Goal: Task Accomplishment & Management: Use online tool/utility

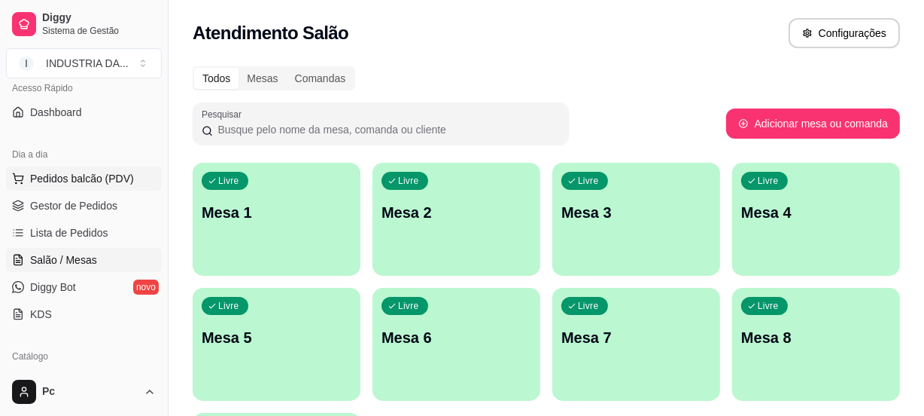
scroll to position [136, 0]
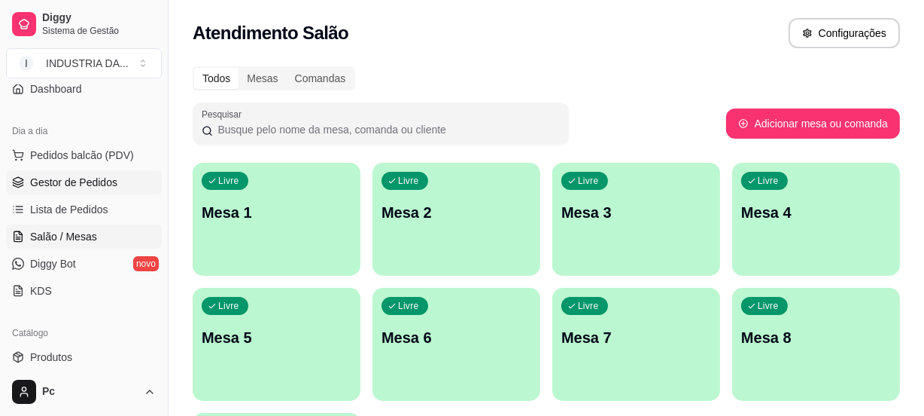
click at [89, 181] on span "Gestor de Pedidos" at bounding box center [73, 182] width 87 height 15
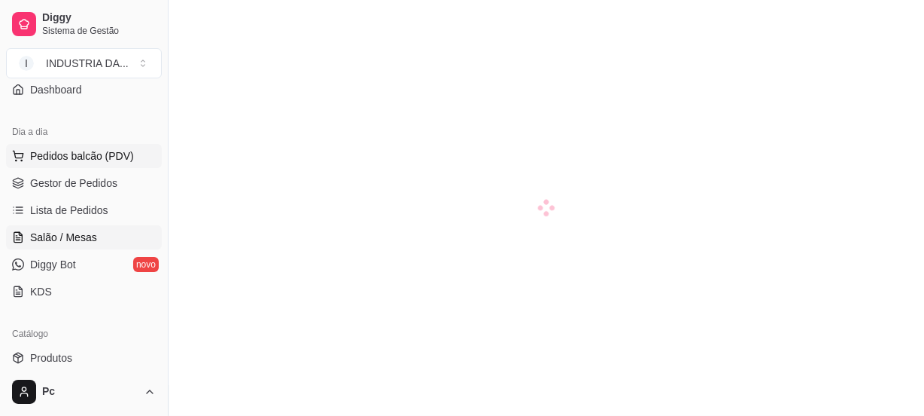
scroll to position [136, 0]
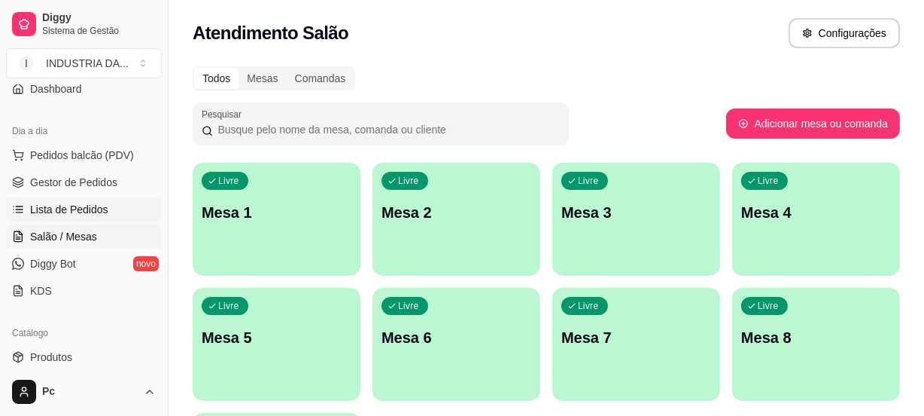
click at [44, 206] on span "Lista de Pedidos" at bounding box center [69, 209] width 78 height 15
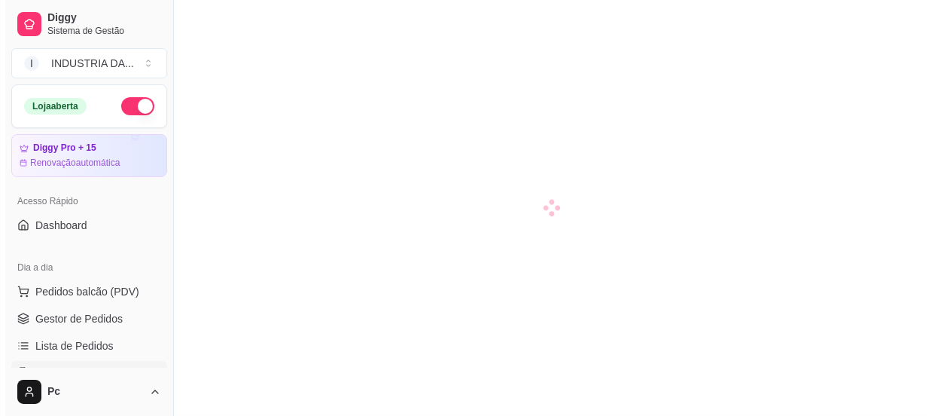
scroll to position [68, 0]
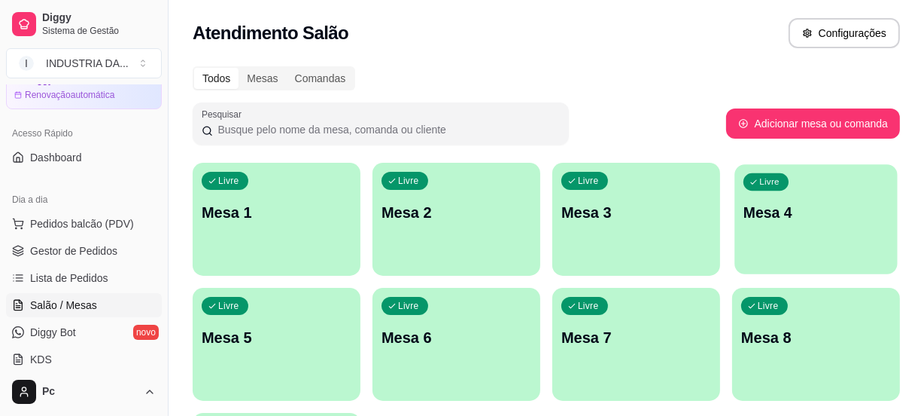
click at [812, 205] on p "Mesa 4" at bounding box center [816, 213] width 145 height 20
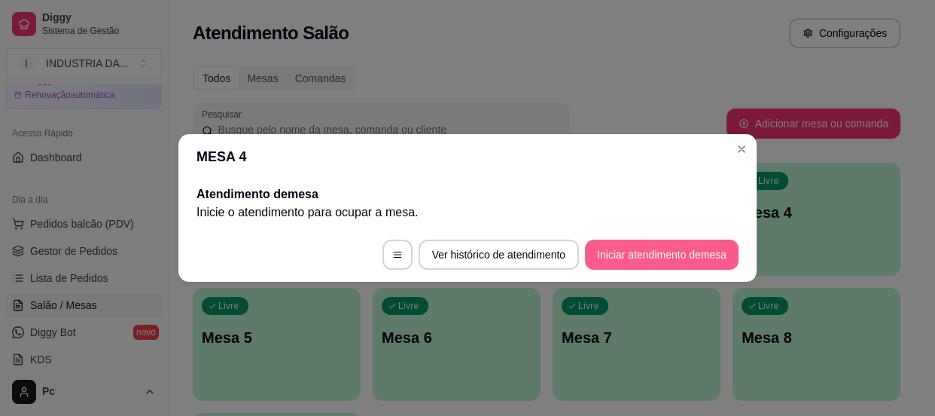
click at [617, 243] on button "Iniciar atendimento de mesa" at bounding box center [662, 254] width 154 height 30
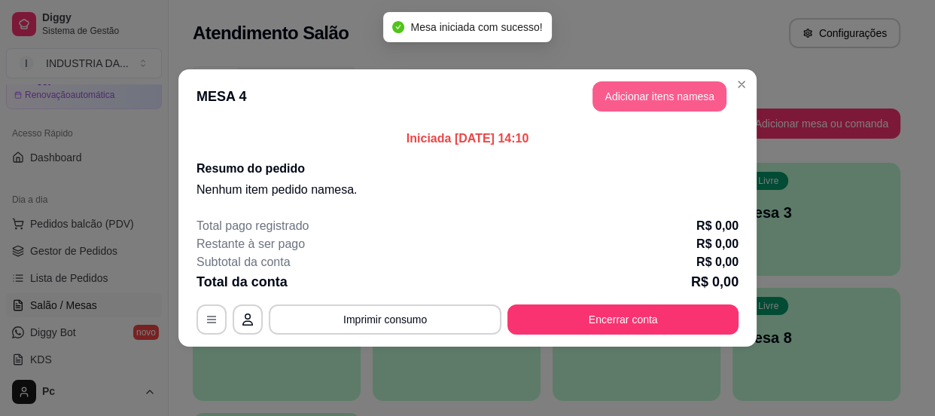
click at [671, 97] on button "Adicionar itens na mesa" at bounding box center [659, 96] width 134 height 30
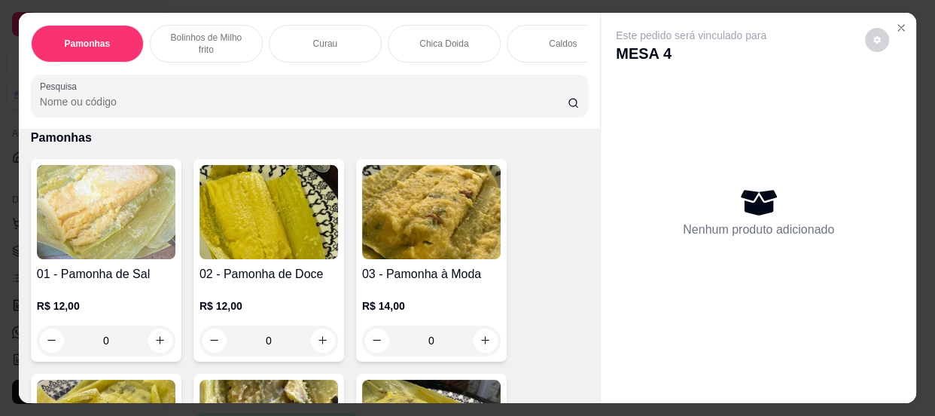
click at [422, 346] on input "0" at bounding box center [431, 340] width 84 height 30
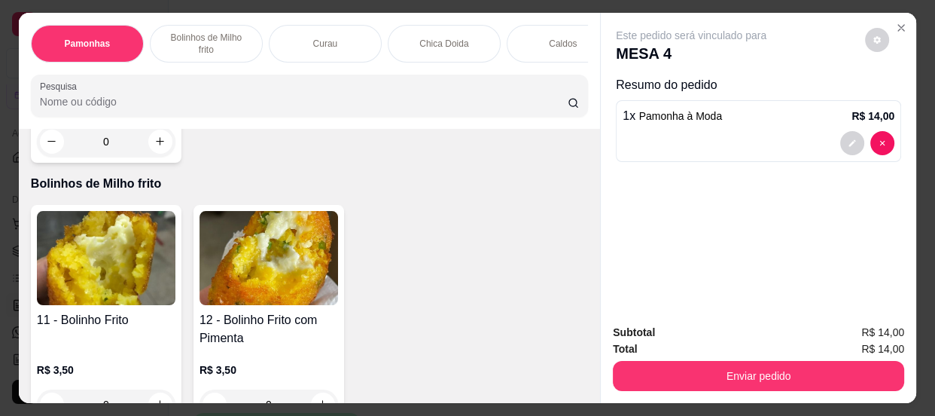
scroll to position [753, 0]
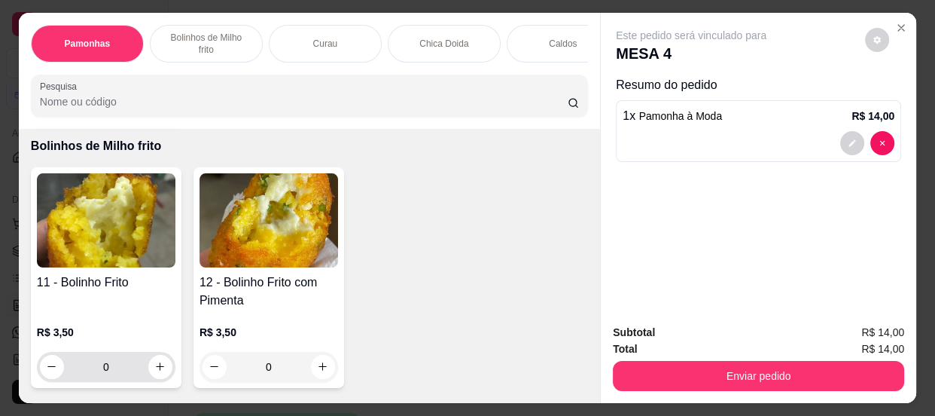
type input "1"
click at [125, 370] on input "0" at bounding box center [106, 367] width 84 height 30
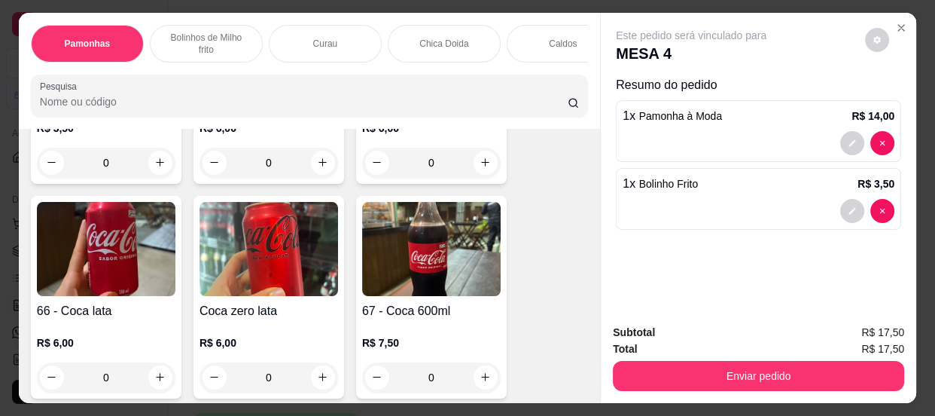
scroll to position [2532, 0]
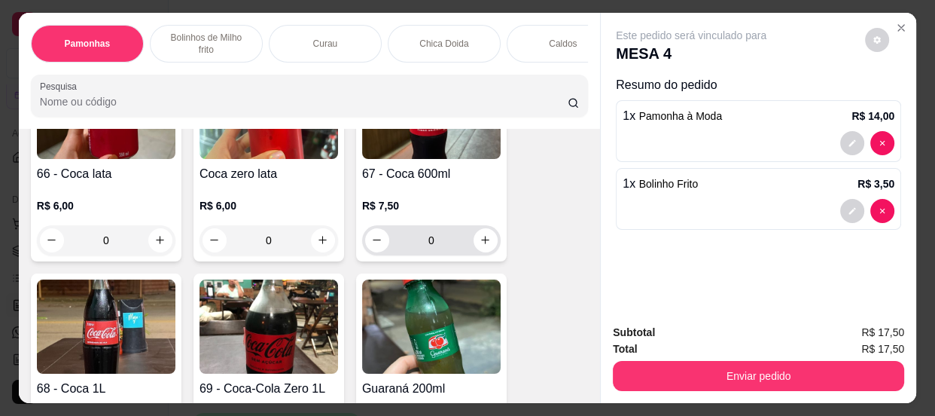
type input "1"
click at [442, 254] on input "0" at bounding box center [431, 240] width 84 height 30
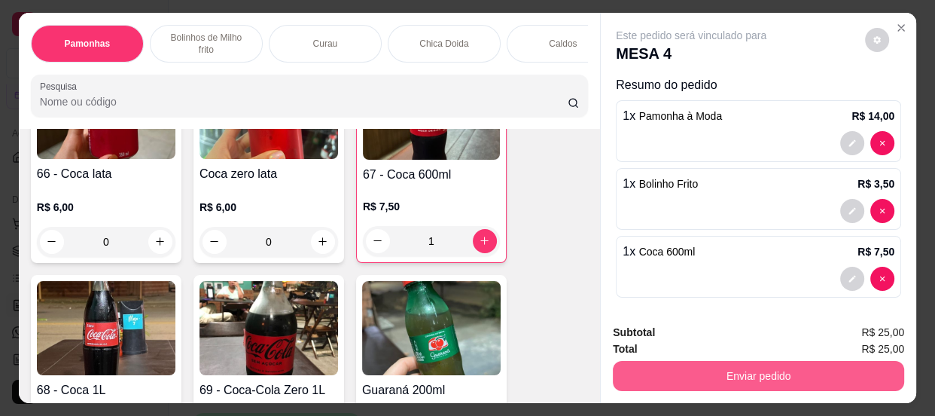
type input "1"
click at [804, 367] on button "Enviar pedido" at bounding box center [758, 376] width 291 height 30
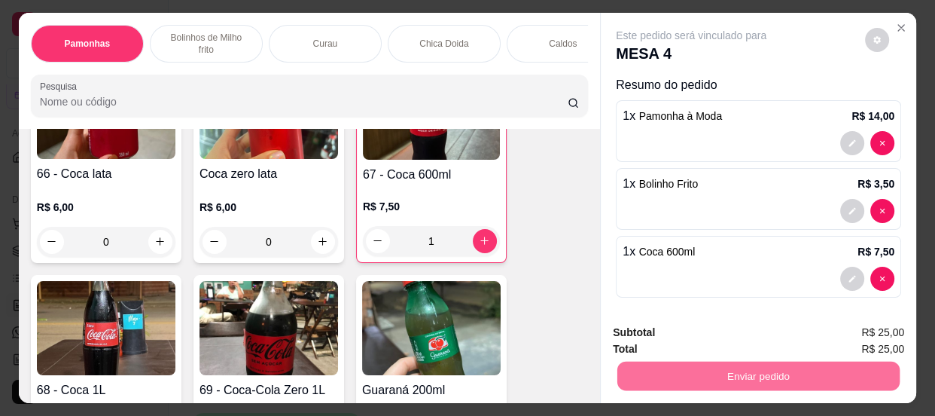
click at [854, 337] on button "Enviar pedido" at bounding box center [865, 334] width 83 height 28
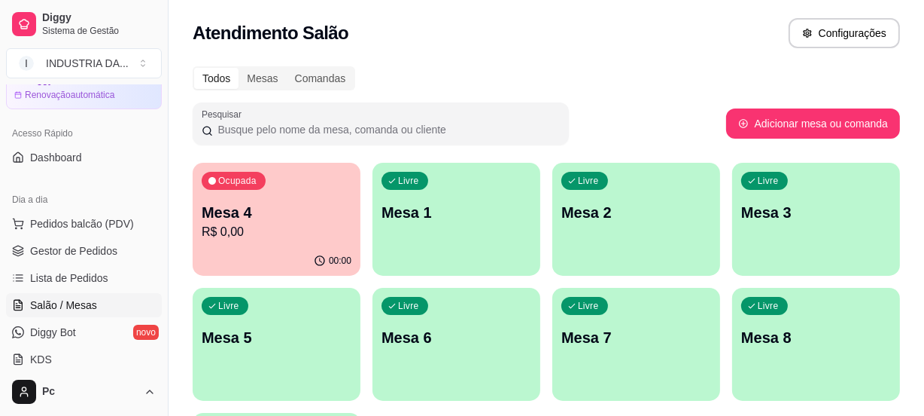
click at [459, 245] on div "Livre Mesa 1" at bounding box center [457, 210] width 168 height 95
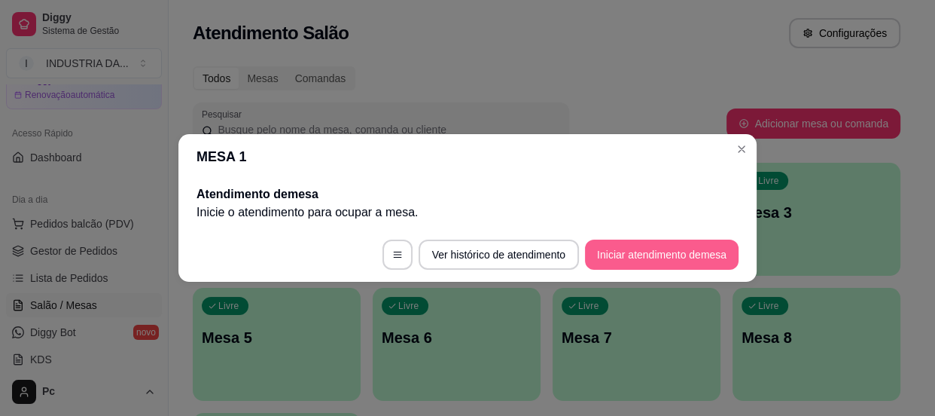
click at [644, 260] on button "Iniciar atendimento de mesa" at bounding box center [662, 254] width 154 height 30
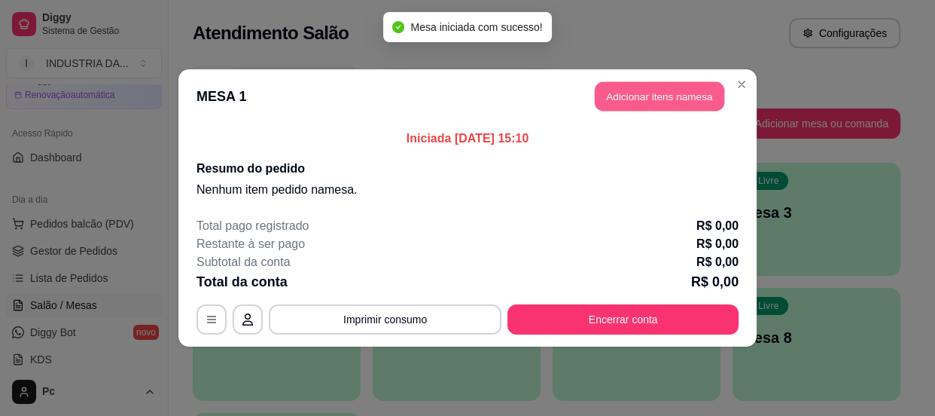
click at [632, 91] on button "Adicionar itens na mesa" at bounding box center [659, 96] width 129 height 29
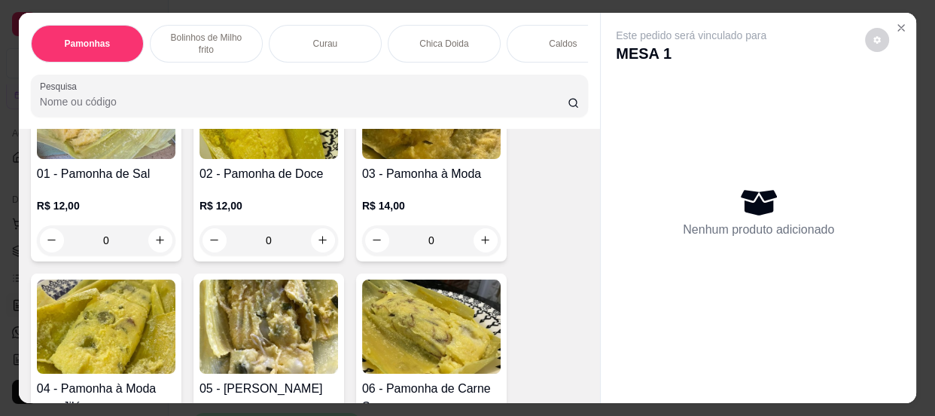
scroll to position [136, 0]
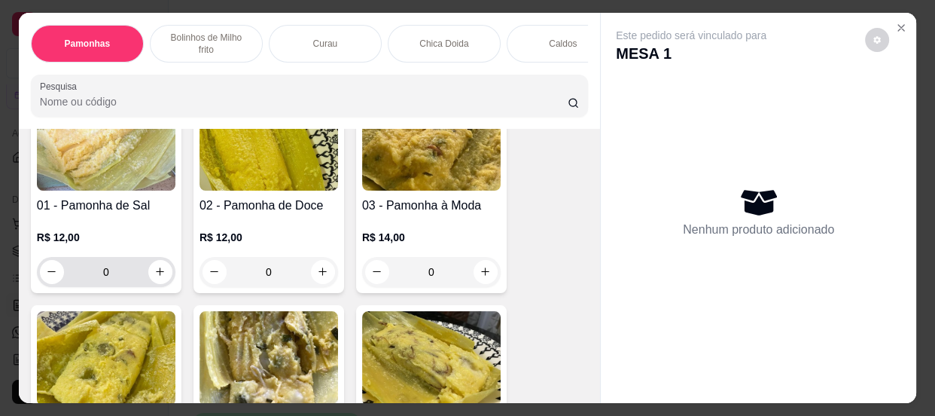
click at [106, 271] on input "0" at bounding box center [106, 272] width 84 height 30
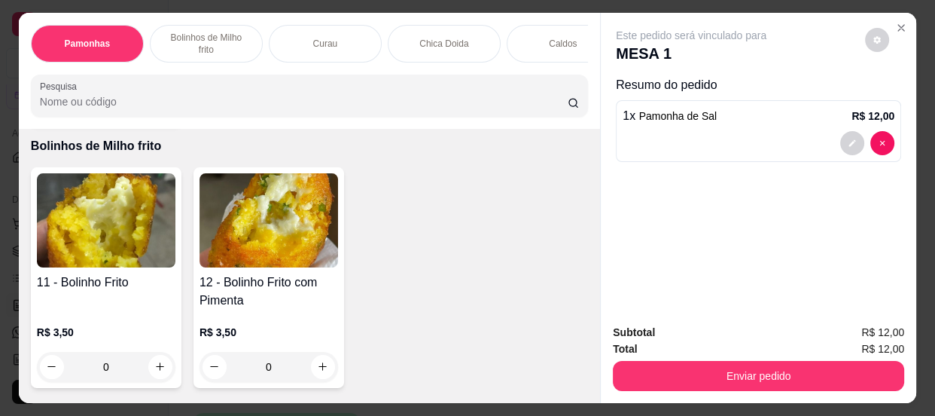
scroll to position [821, 0]
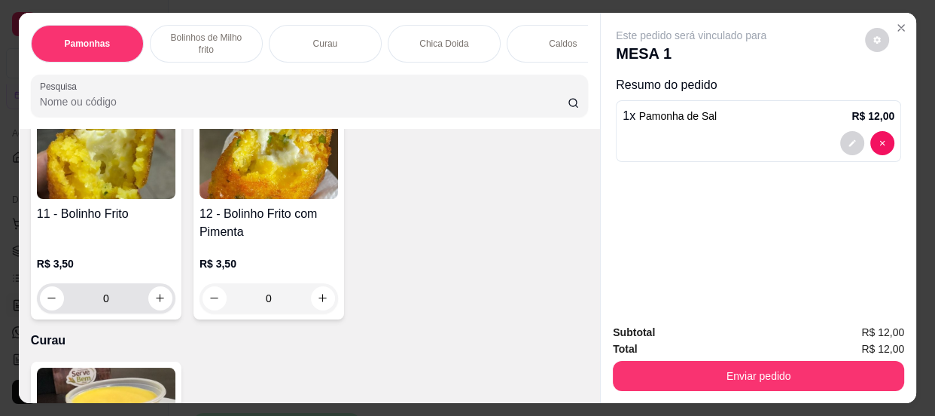
type input "1"
click at [111, 303] on input "0" at bounding box center [106, 298] width 84 height 30
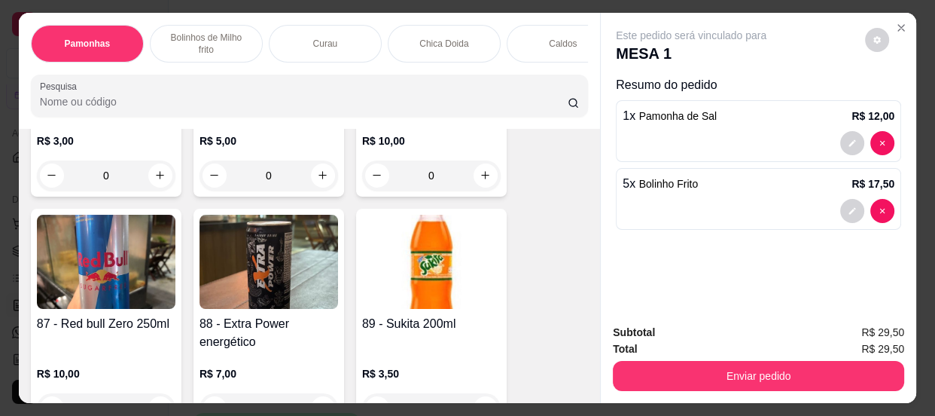
scroll to position [3970, 0]
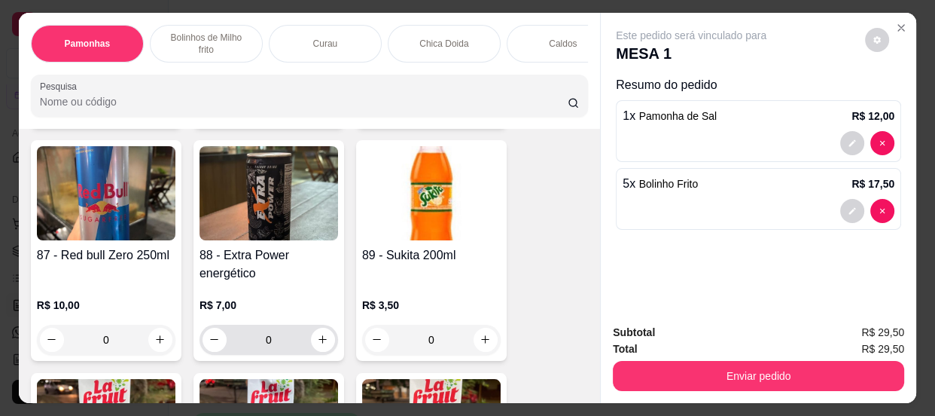
type input "5"
click at [271, 344] on input "0" at bounding box center [269, 339] width 84 height 30
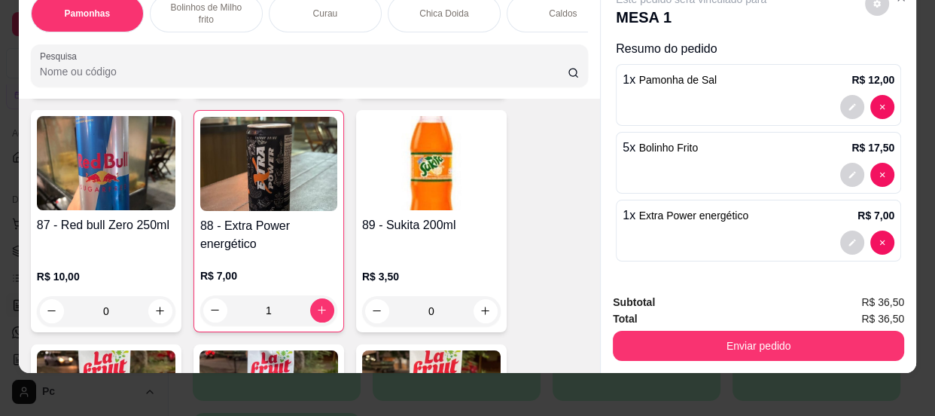
scroll to position [41, 0]
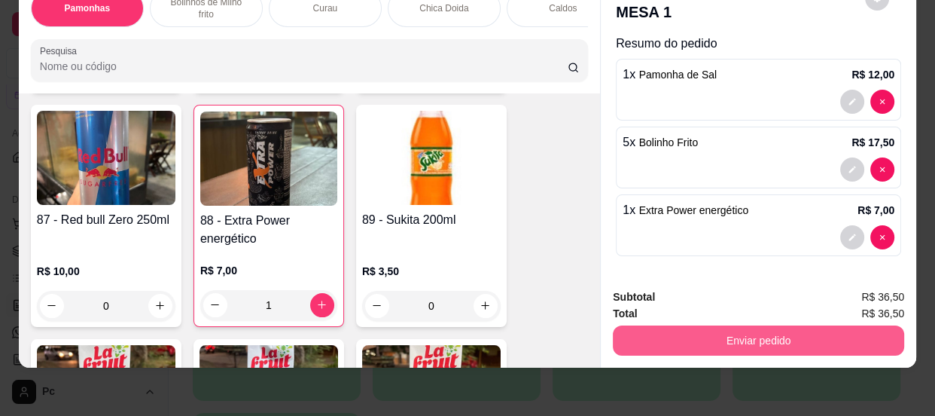
type input "1"
click at [669, 326] on button "Enviar pedido" at bounding box center [758, 340] width 282 height 29
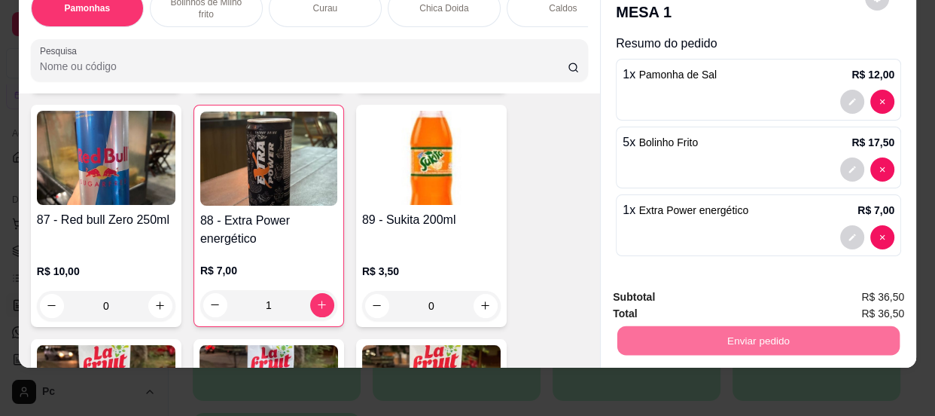
click at [842, 287] on button "Enviar pedido" at bounding box center [865, 293] width 83 height 28
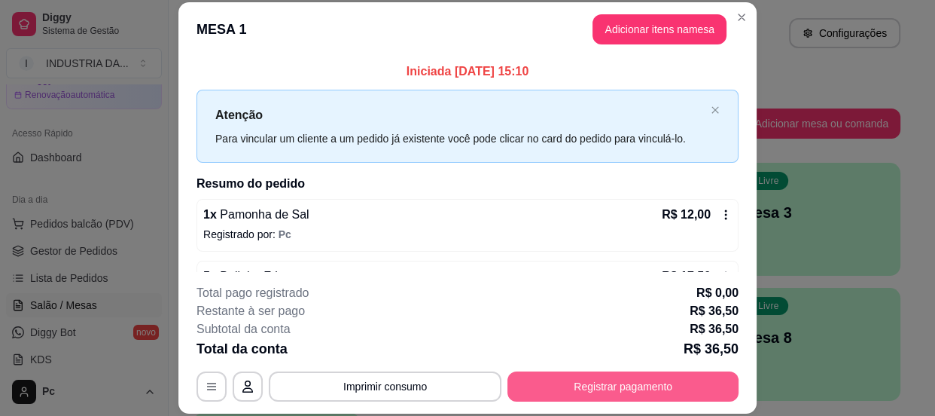
click at [565, 383] on button "Registrar pagamento" at bounding box center [622, 386] width 231 height 30
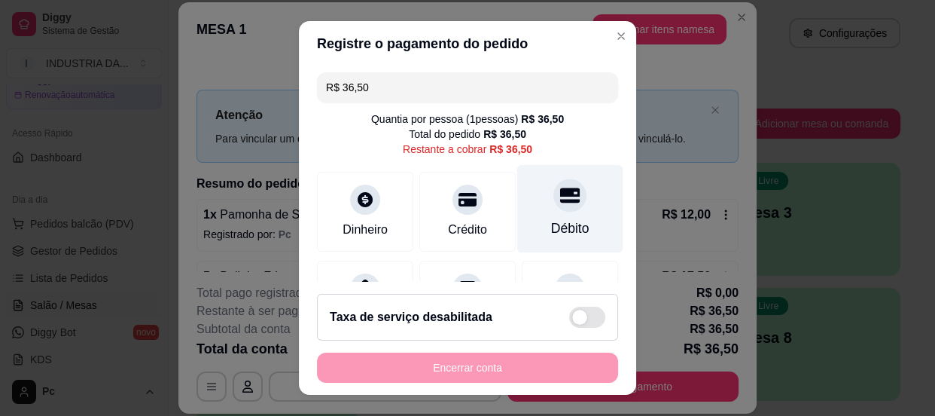
click at [551, 236] on div "Débito" at bounding box center [570, 228] width 38 height 20
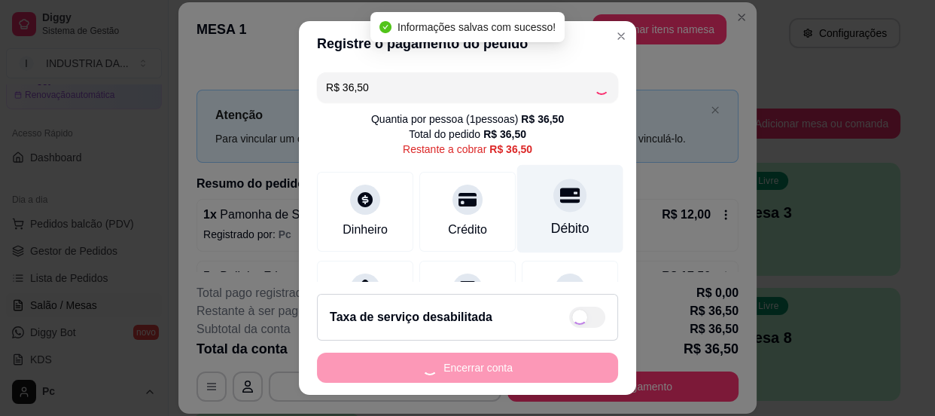
type input "R$ 0,00"
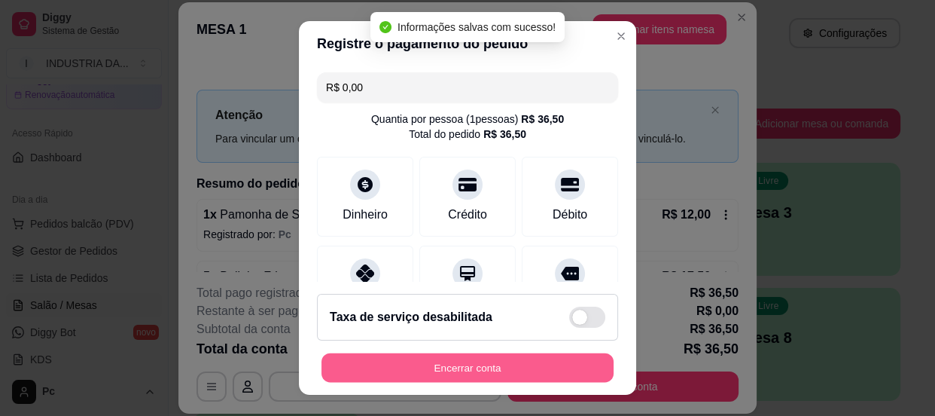
click at [528, 361] on button "Encerrar conta" at bounding box center [467, 367] width 292 height 29
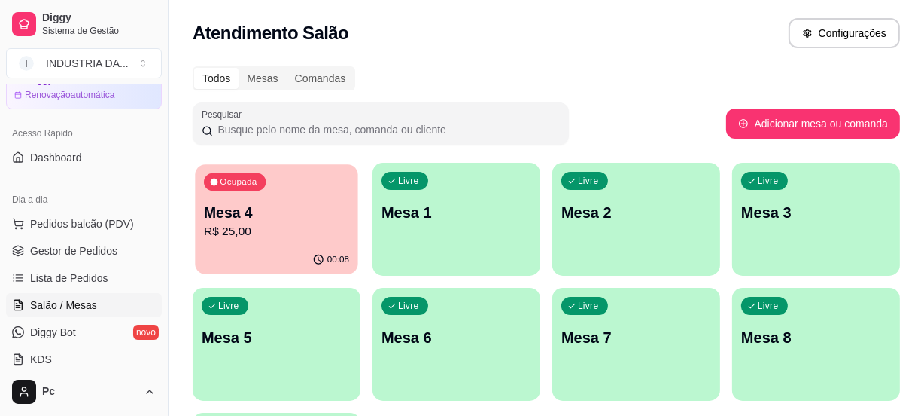
click at [337, 215] on p "Mesa 4" at bounding box center [276, 213] width 145 height 20
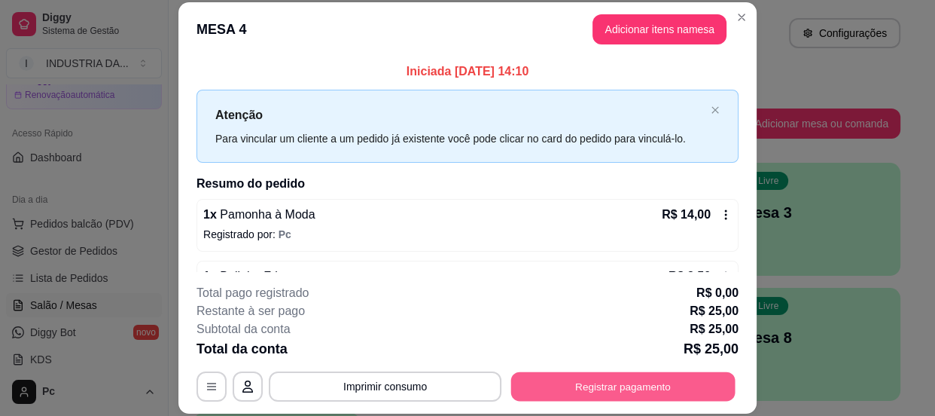
click at [541, 376] on button "Registrar pagamento" at bounding box center [623, 386] width 224 height 29
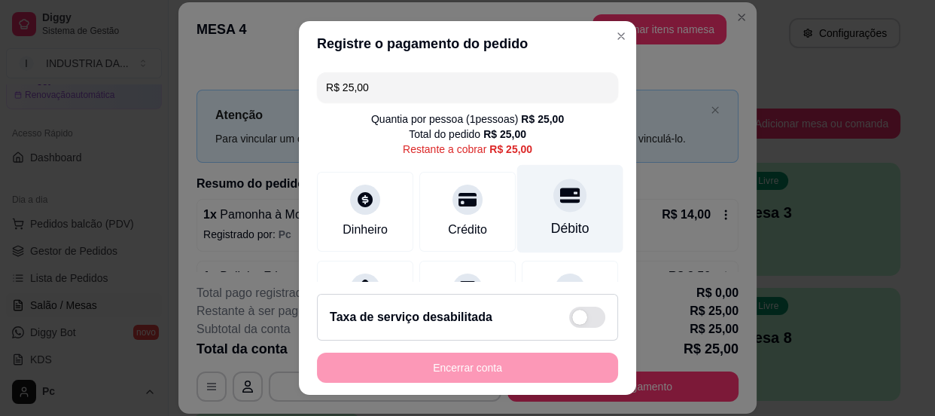
click at [553, 206] on div at bounding box center [569, 194] width 33 height 33
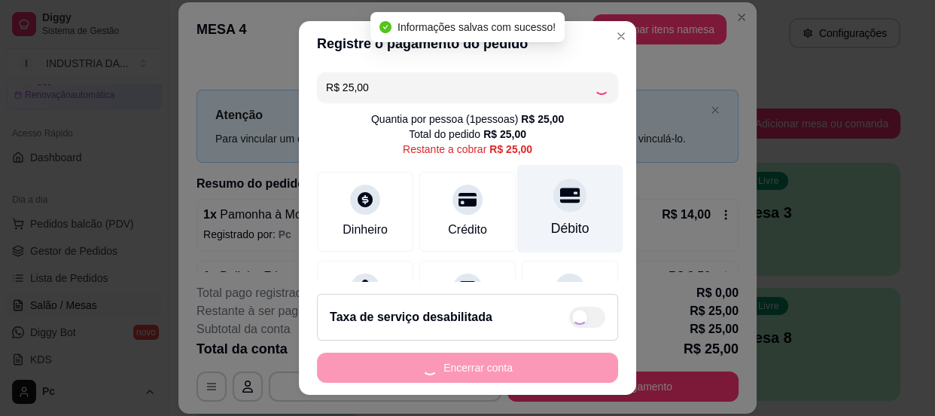
type input "R$ 0,00"
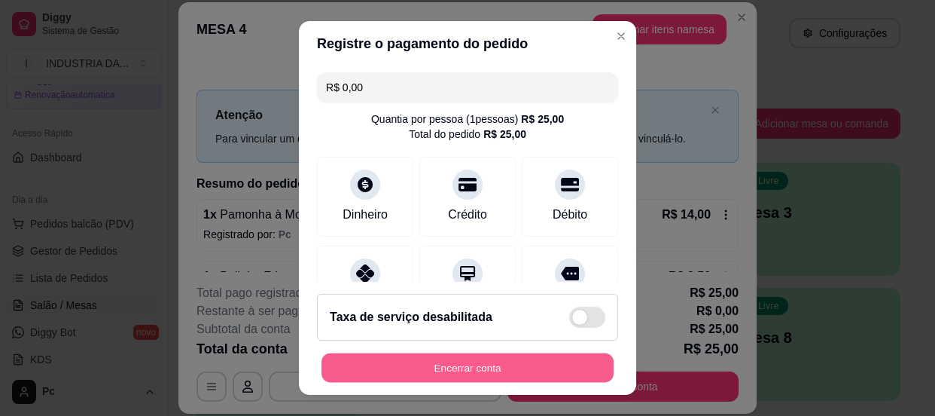
click at [440, 356] on button "Encerrar conta" at bounding box center [467, 367] width 292 height 29
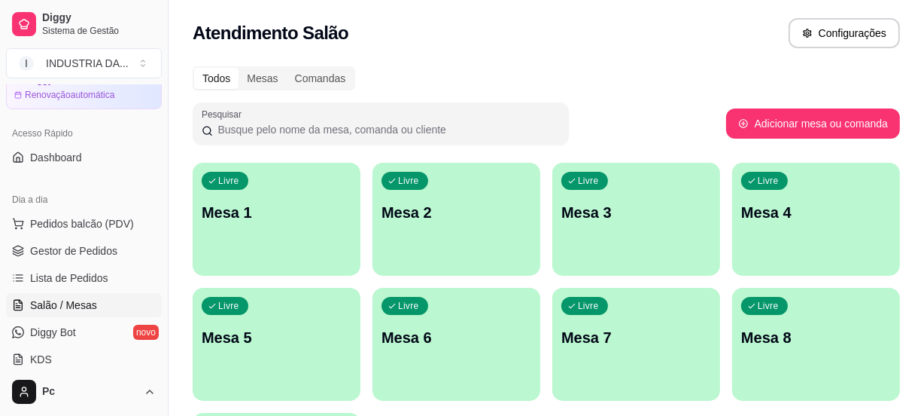
click at [419, 191] on div "Livre Mesa 2" at bounding box center [457, 210] width 168 height 95
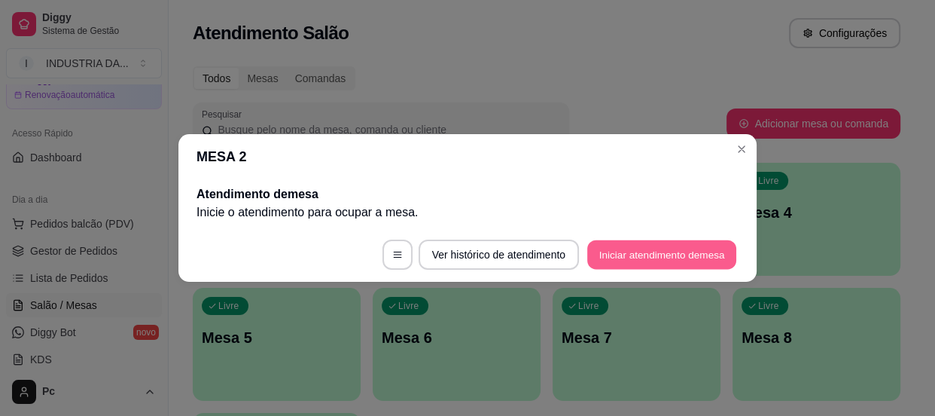
click at [686, 259] on button "Iniciar atendimento de mesa" at bounding box center [661, 254] width 149 height 29
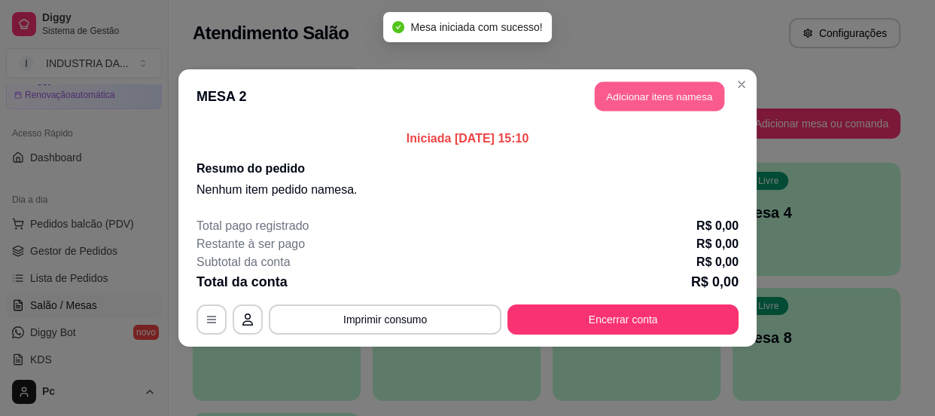
click at [622, 101] on button "Adicionar itens na mesa" at bounding box center [659, 96] width 129 height 29
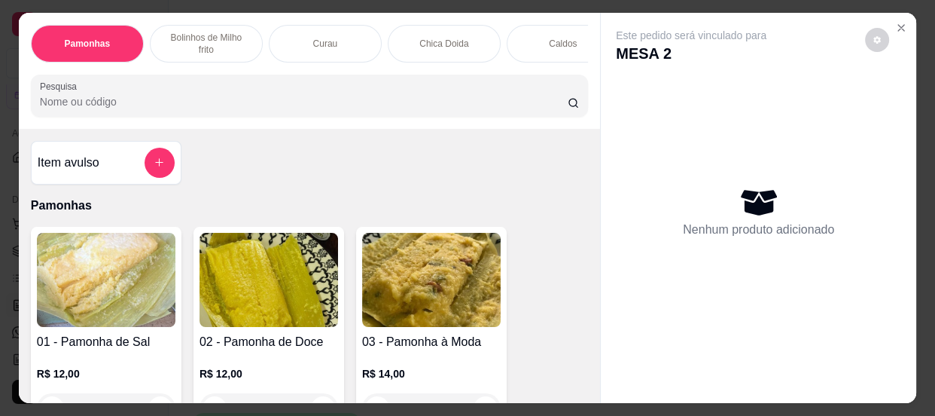
scroll to position [68, 0]
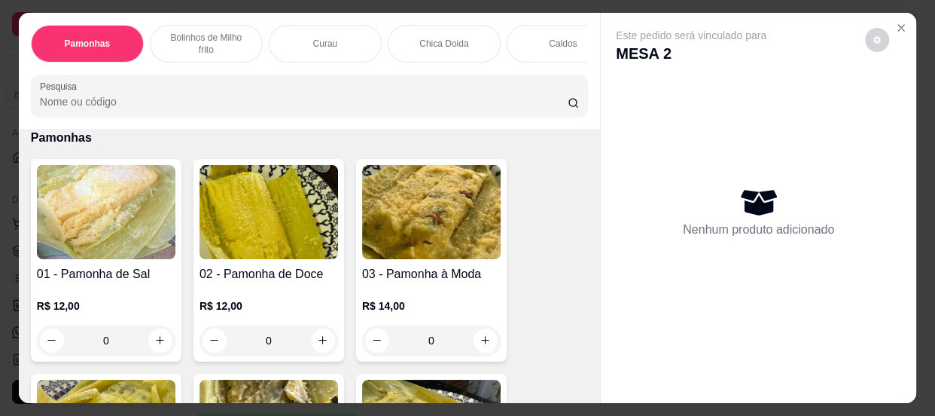
click at [422, 344] on input "0" at bounding box center [431, 340] width 84 height 30
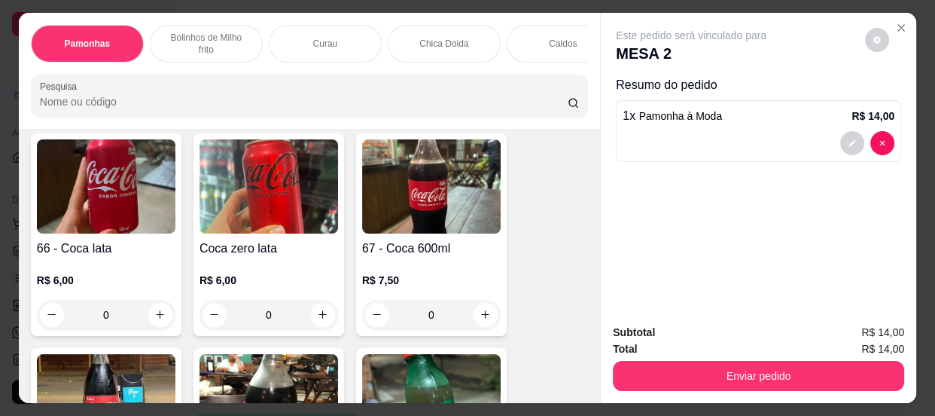
scroll to position [2463, 0]
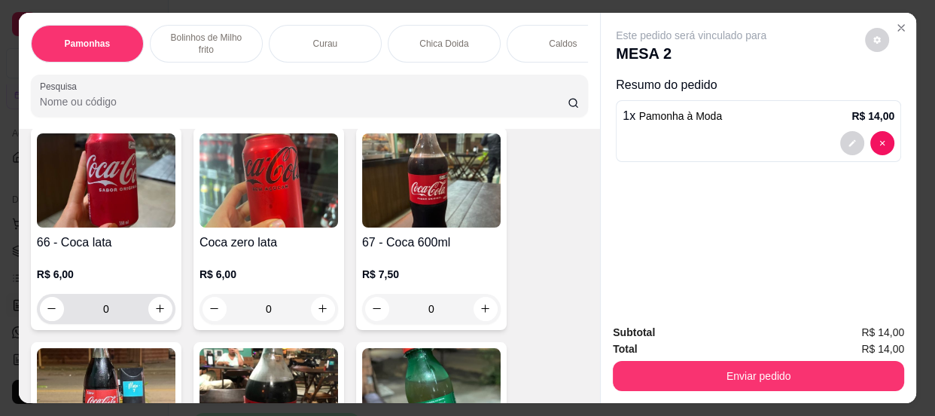
type input "1"
click at [116, 311] on input "0" at bounding box center [106, 309] width 84 height 30
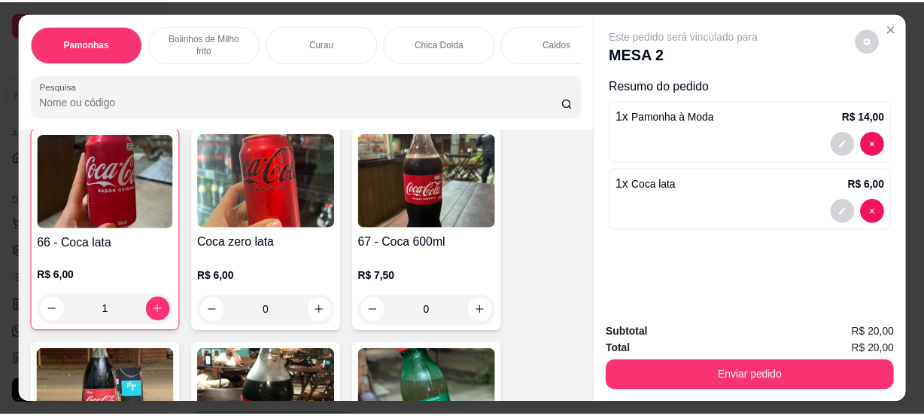
scroll to position [2464, 0]
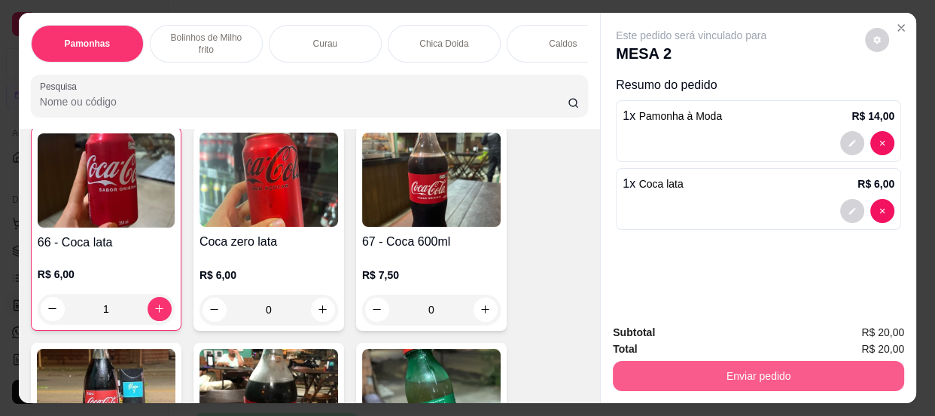
type input "1"
click at [681, 375] on button "Enviar pedido" at bounding box center [758, 376] width 291 height 30
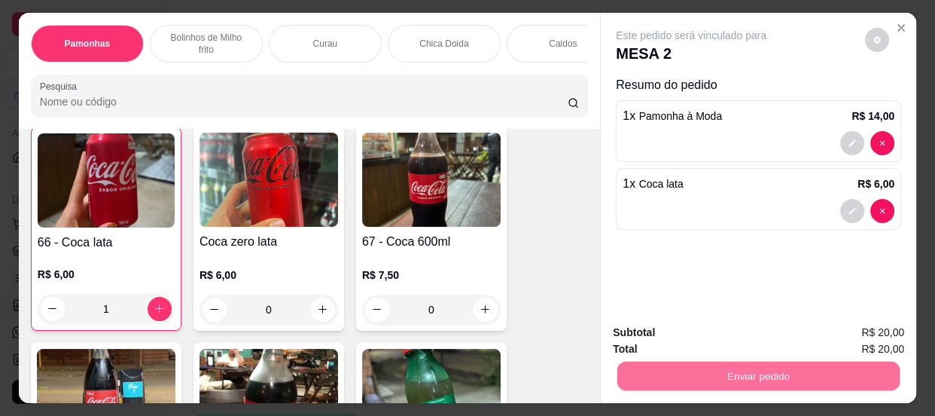
click at [857, 328] on button "Enviar pedido" at bounding box center [865, 334] width 83 height 28
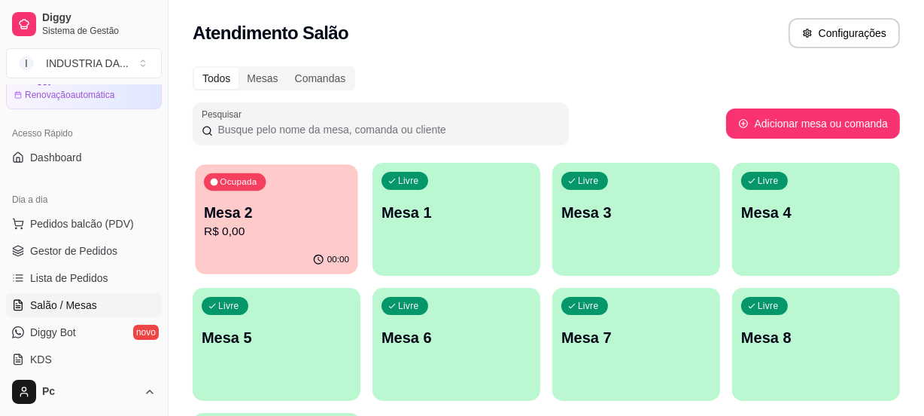
click at [261, 203] on p "Mesa 2" at bounding box center [276, 213] width 145 height 20
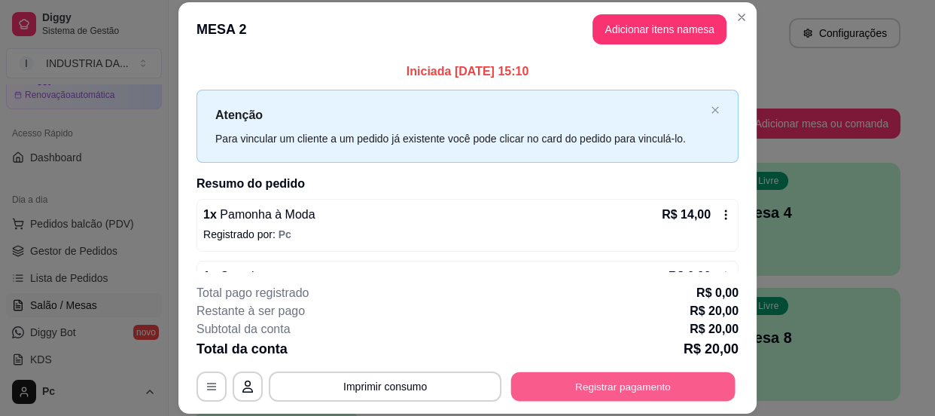
click at [642, 385] on button "Registrar pagamento" at bounding box center [623, 386] width 224 height 29
click at [643, 392] on button "Registrar pagamento" at bounding box center [623, 386] width 224 height 29
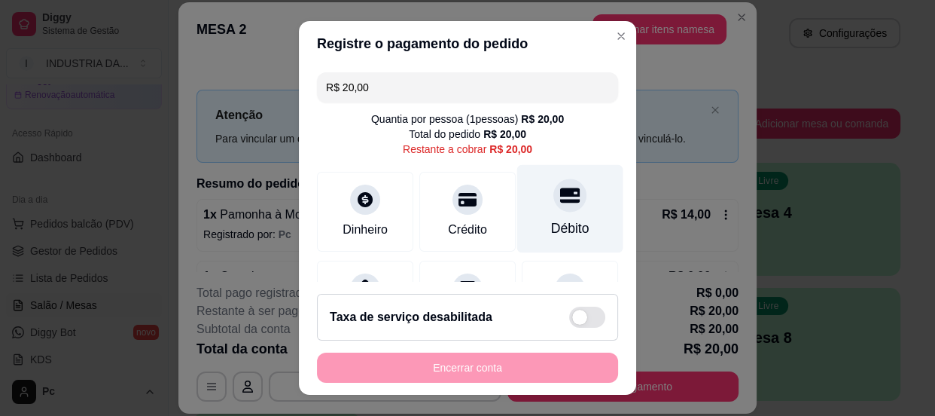
click at [523, 226] on div "Débito" at bounding box center [570, 208] width 106 height 88
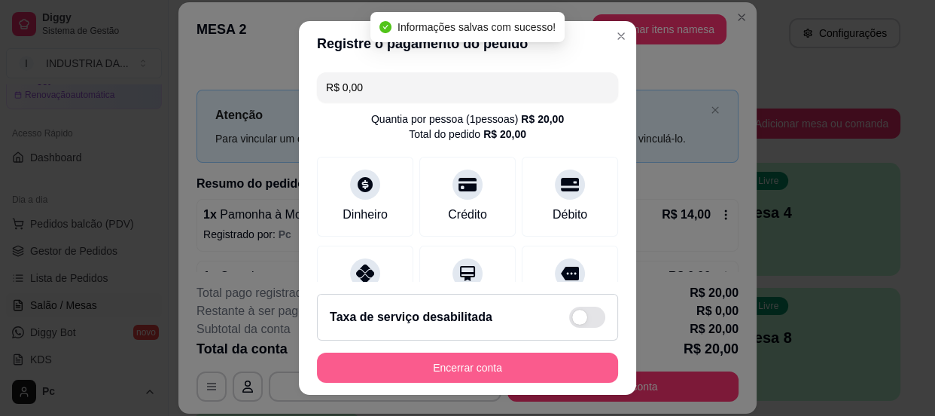
type input "R$ 0,00"
click at [534, 373] on button "Encerrar conta" at bounding box center [467, 367] width 292 height 29
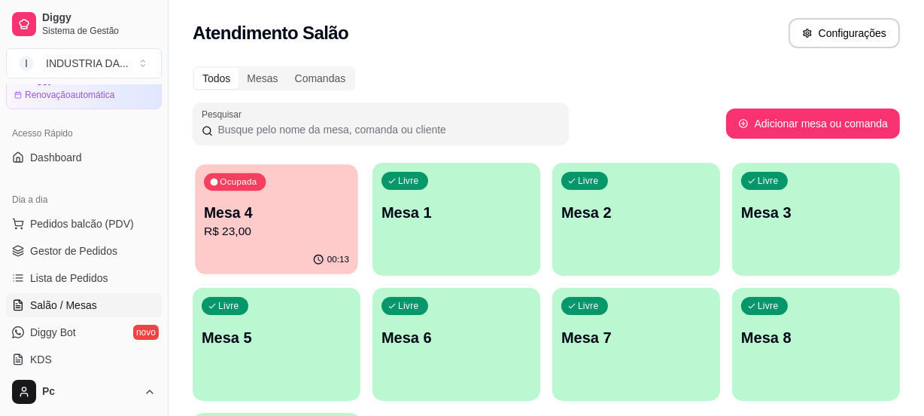
click at [292, 231] on p "R$ 23,00" at bounding box center [276, 231] width 145 height 17
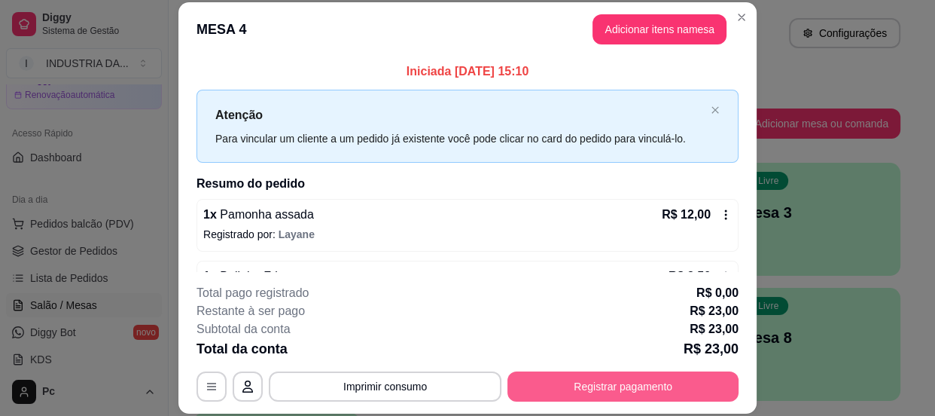
click at [577, 396] on button "Registrar pagamento" at bounding box center [622, 386] width 231 height 30
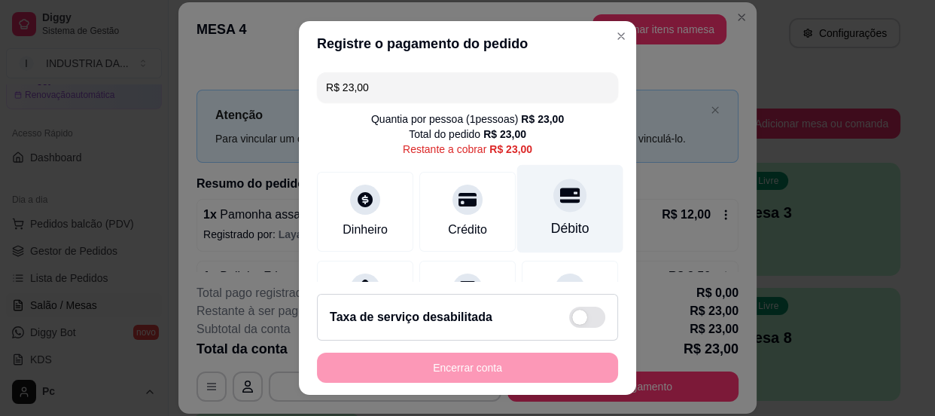
click at [560, 187] on icon at bounding box center [570, 195] width 20 height 20
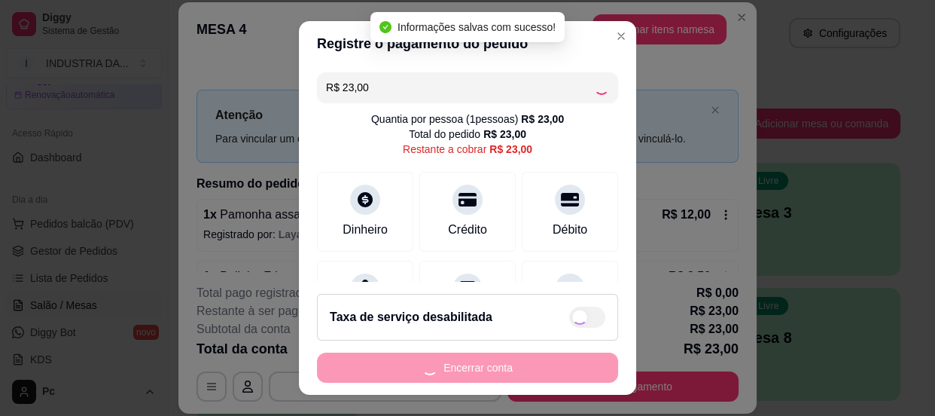
type input "R$ 0,00"
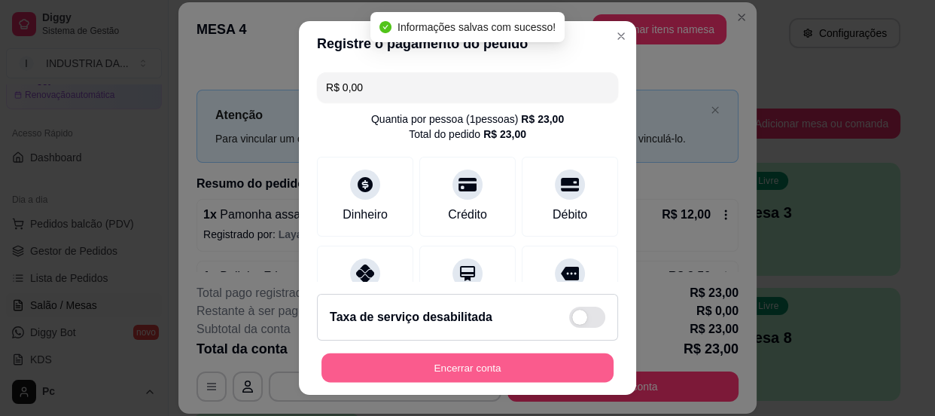
click at [531, 356] on button "Encerrar conta" at bounding box center [467, 367] width 292 height 29
